Goal: Transaction & Acquisition: Purchase product/service

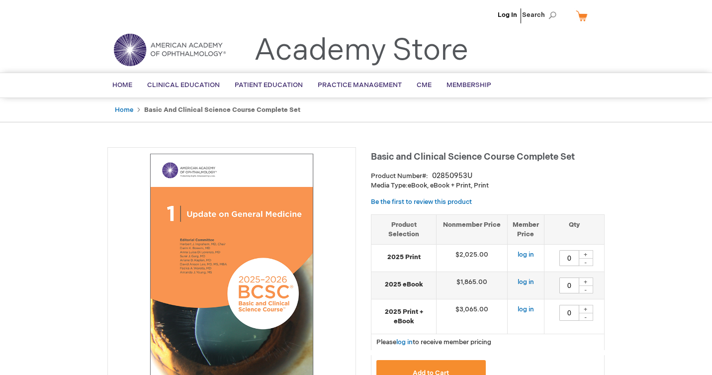
click at [179, 115] on ul "Home Basic and Clinical Science Course Complete Set" at bounding box center [355, 110] width 497 height 24
click at [126, 109] on link "Home" at bounding box center [124, 110] width 18 height 8
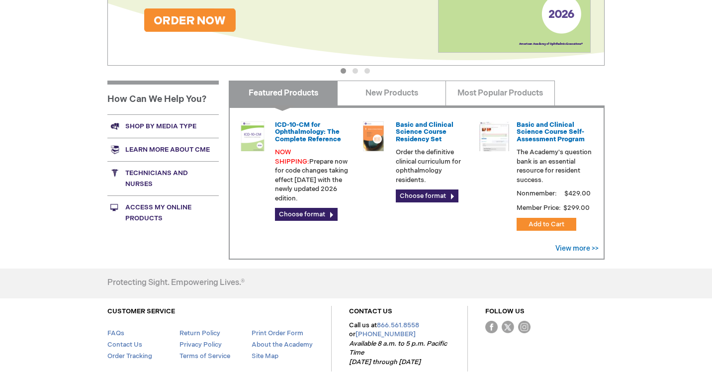
scroll to position [325, 0]
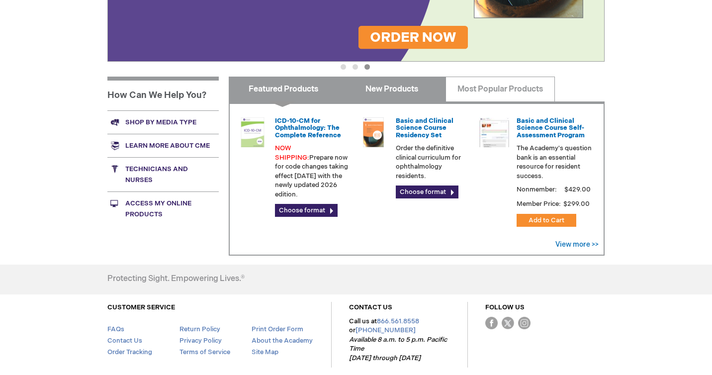
click at [386, 82] on link "New Products" at bounding box center [391, 89] width 109 height 25
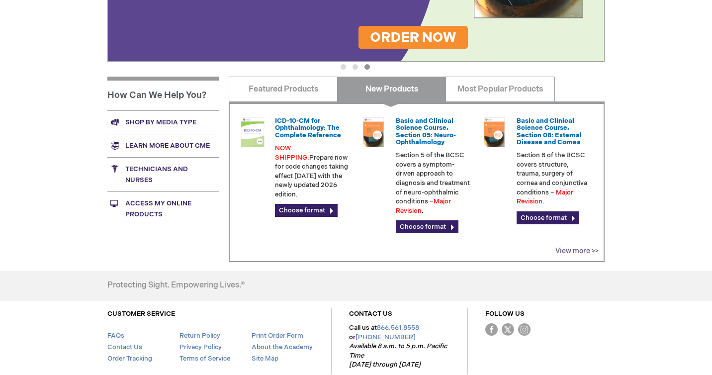
click at [563, 247] on link "View more >>" at bounding box center [576, 251] width 43 height 8
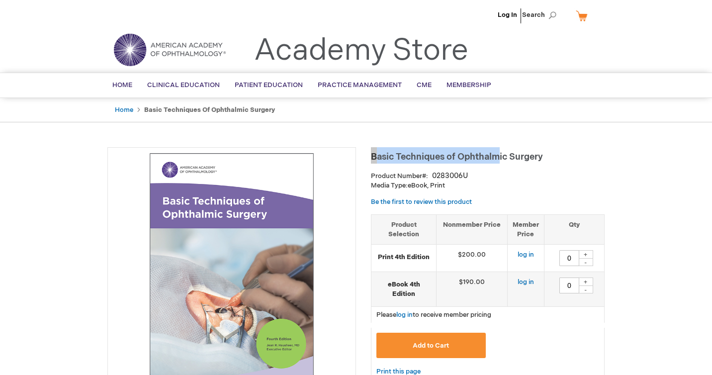
drag, startPoint x: 373, startPoint y: 157, endPoint x: 505, endPoint y: 158, distance: 132.2
click at [505, 158] on h1 "Basic Techniques of Ophthalmic Surgery" at bounding box center [488, 155] width 234 height 16
drag, startPoint x: 544, startPoint y: 157, endPoint x: 363, endPoint y: 158, distance: 180.9
click at [381, 158] on span "Basic Techniques of Ophthalmic Surgery" at bounding box center [457, 157] width 172 height 10
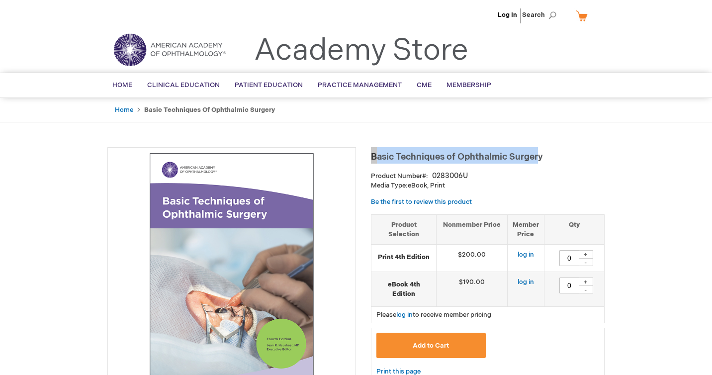
drag, startPoint x: 371, startPoint y: 154, endPoint x: 549, endPoint y: 158, distance: 178.0
click at [549, 158] on h1 "Basic Techniques of Ophthalmic Surgery" at bounding box center [488, 155] width 234 height 16
copy span "Basic Techniques of Ophthalmic Surger"
click at [579, 160] on h1 "Basic Techniques of Ophthalmic Surgery" at bounding box center [488, 155] width 234 height 16
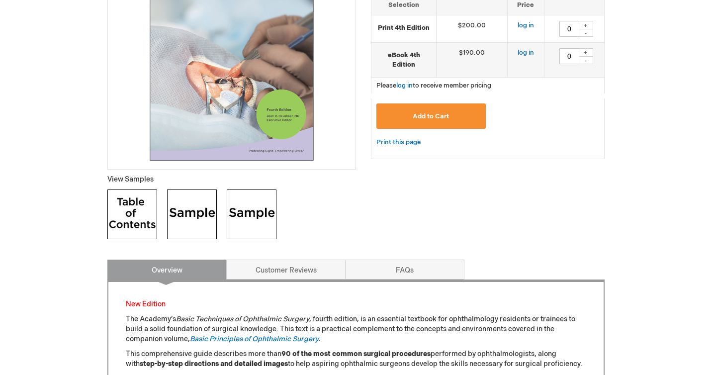
scroll to position [203, 0]
